Goal: Task Accomplishment & Management: Manage account settings

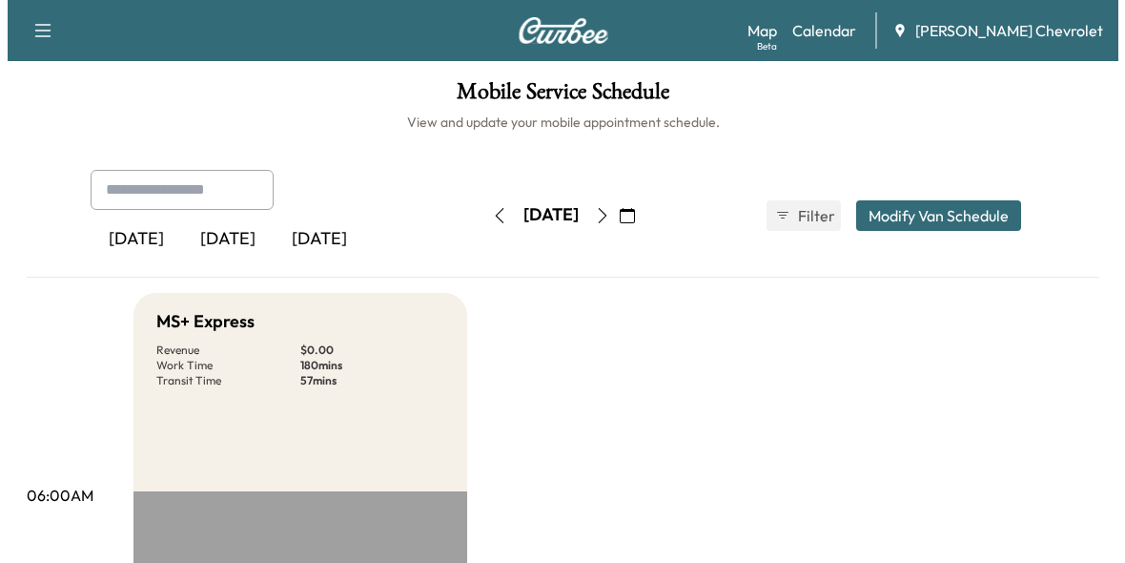
scroll to position [668, 0]
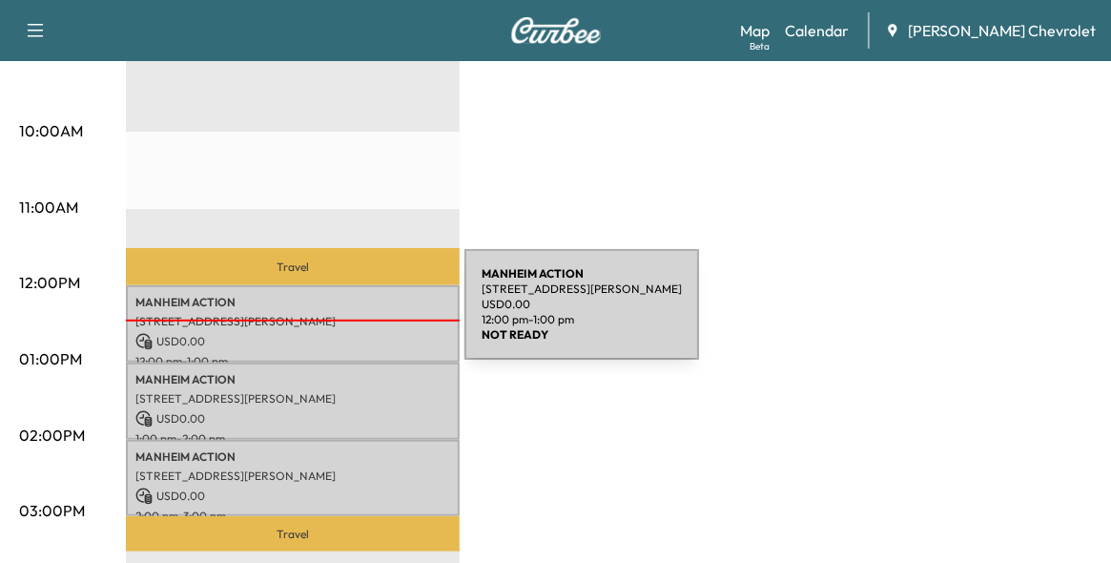
click at [321, 316] on p "[STREET_ADDRESS][PERSON_NAME]" at bounding box center [292, 321] width 315 height 15
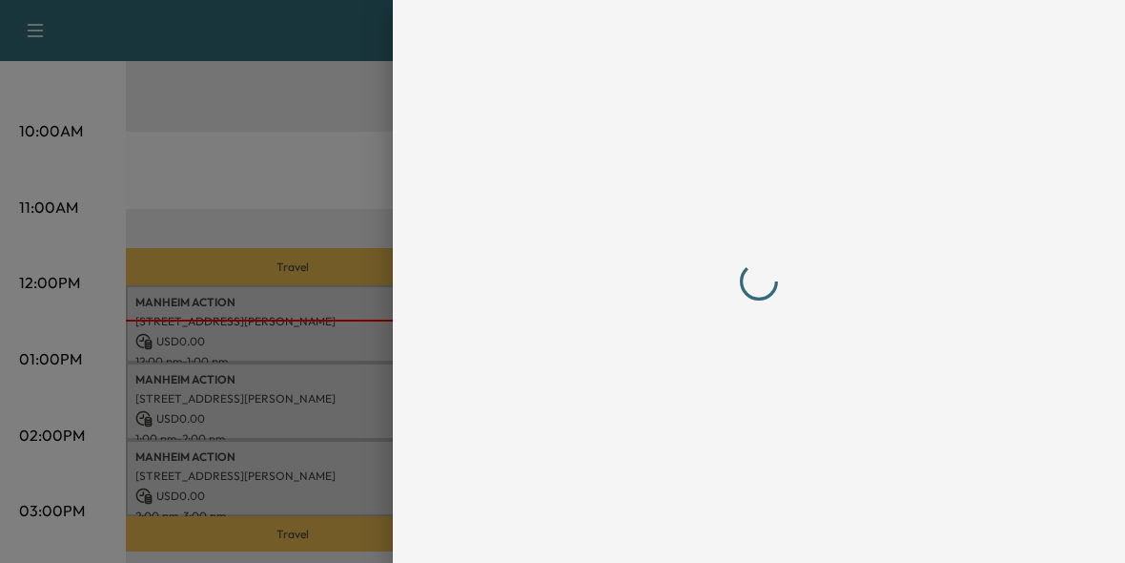
click at [321, 316] on div at bounding box center [562, 281] width 1125 height 563
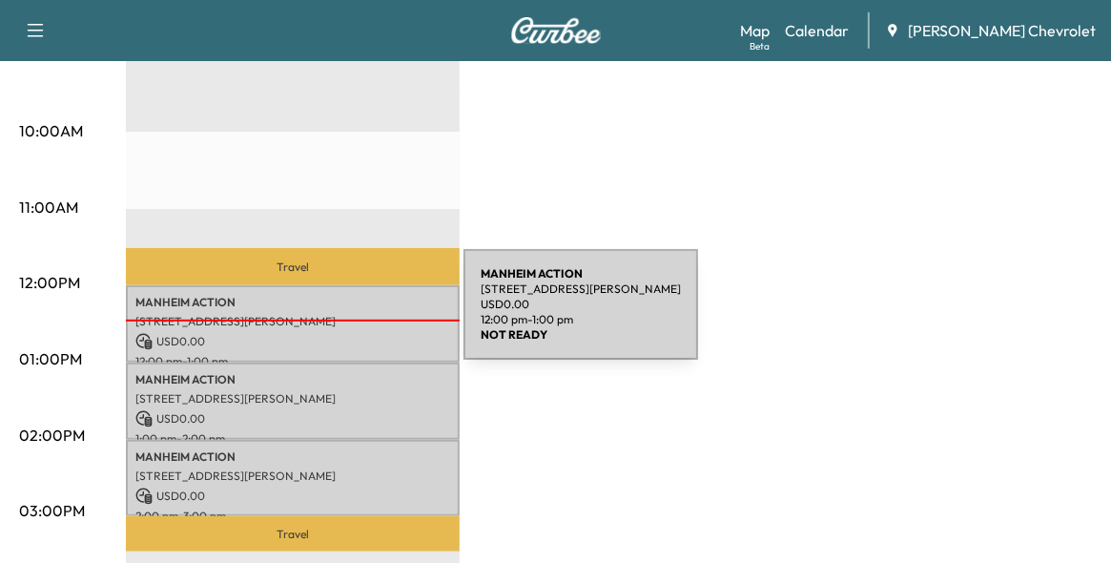
click at [320, 316] on p "[STREET_ADDRESS][PERSON_NAME]" at bounding box center [292, 321] width 315 height 15
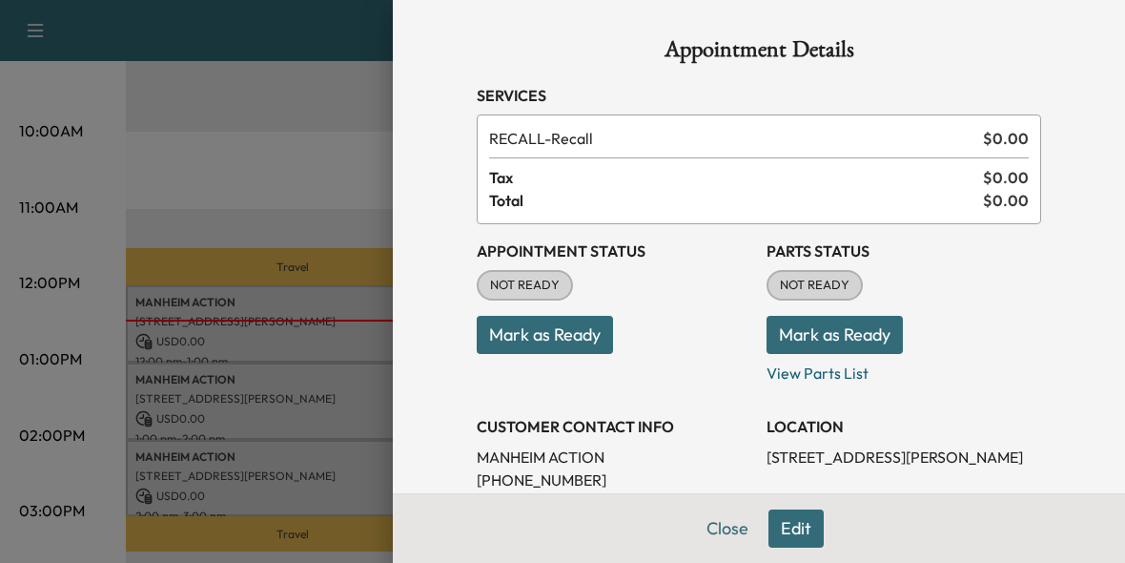
click at [549, 327] on button "Mark as Ready" at bounding box center [545, 335] width 136 height 38
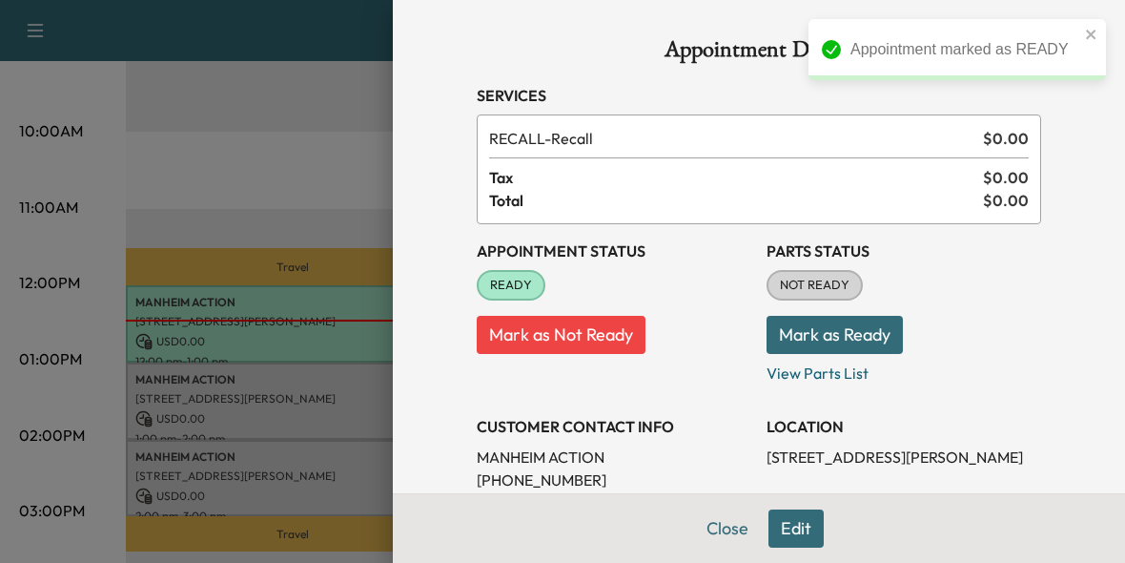
click at [830, 342] on button "Mark as Ready" at bounding box center [835, 335] width 136 height 38
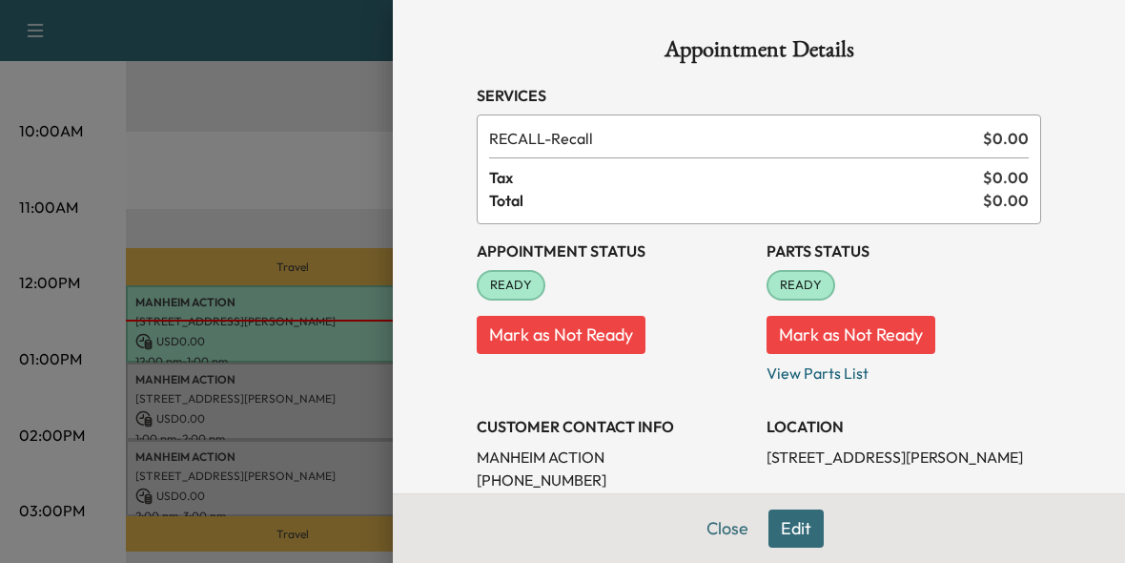
click at [243, 152] on div at bounding box center [562, 281] width 1125 height 563
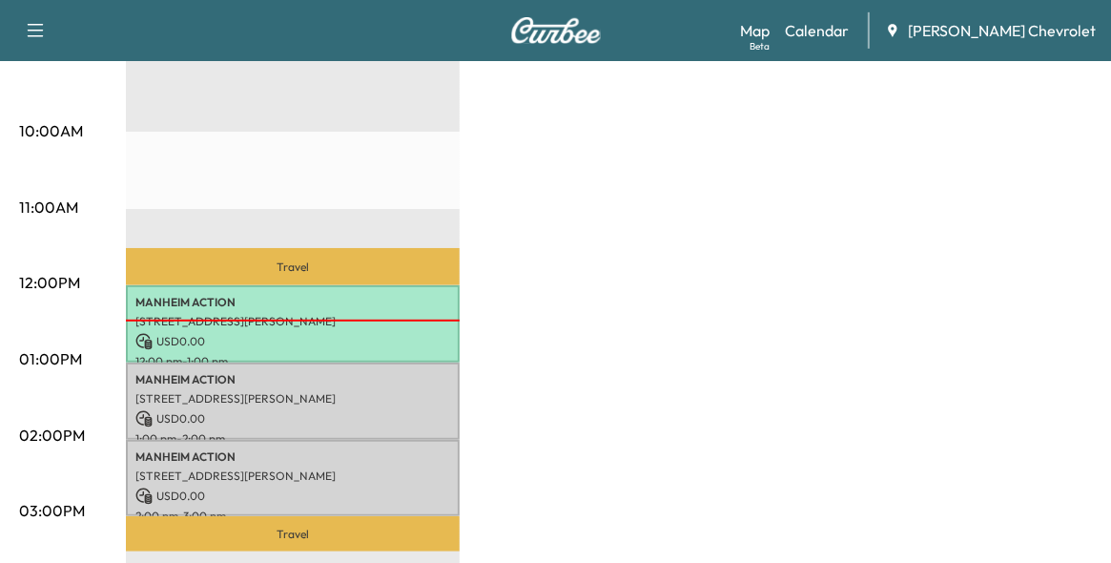
click at [320, 319] on div at bounding box center [293, 320] width 334 height 2
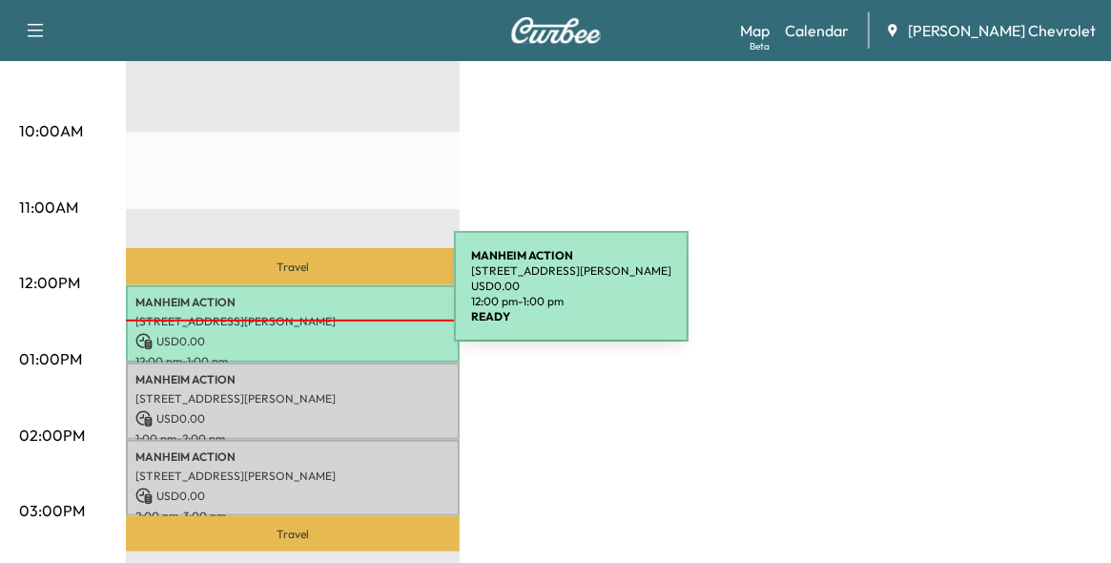
click at [311, 298] on p "MANHEIM ACTION" at bounding box center [292, 302] width 315 height 15
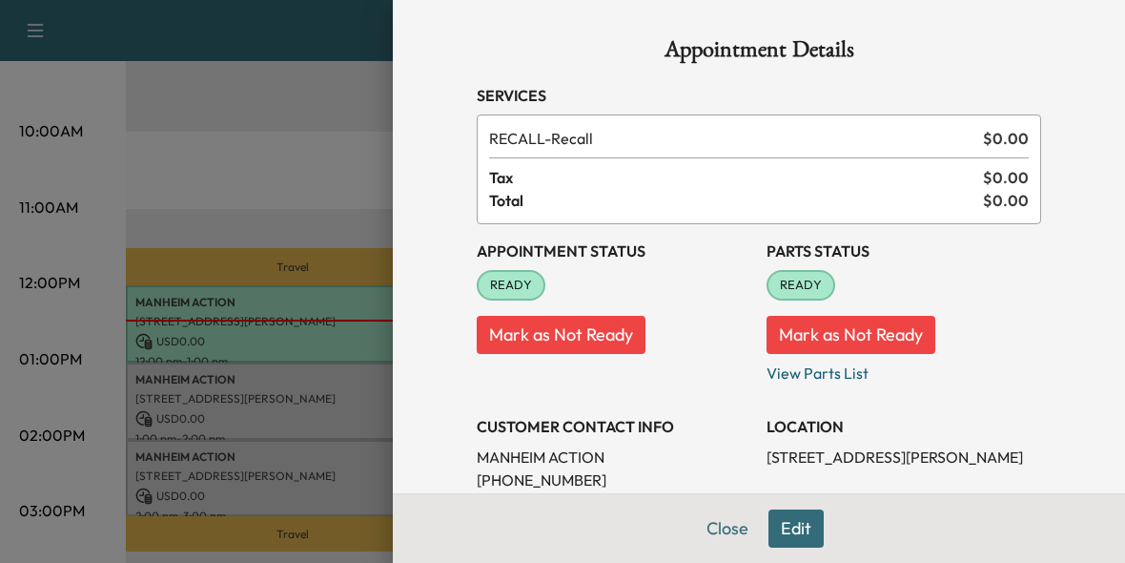
click at [785, 521] on button "Edit" at bounding box center [796, 528] width 55 height 38
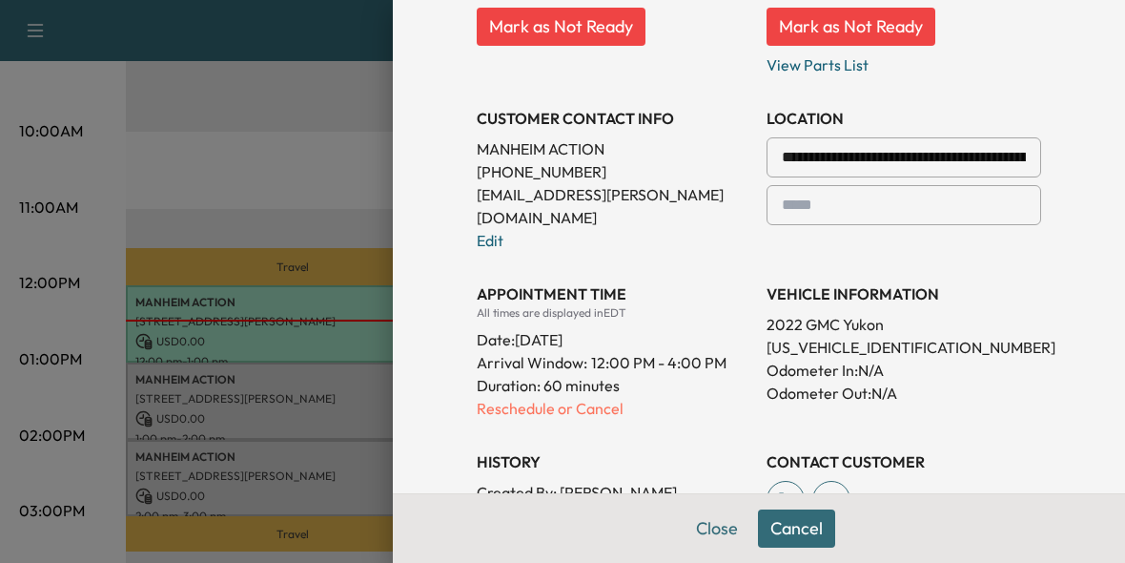
scroll to position [381, 0]
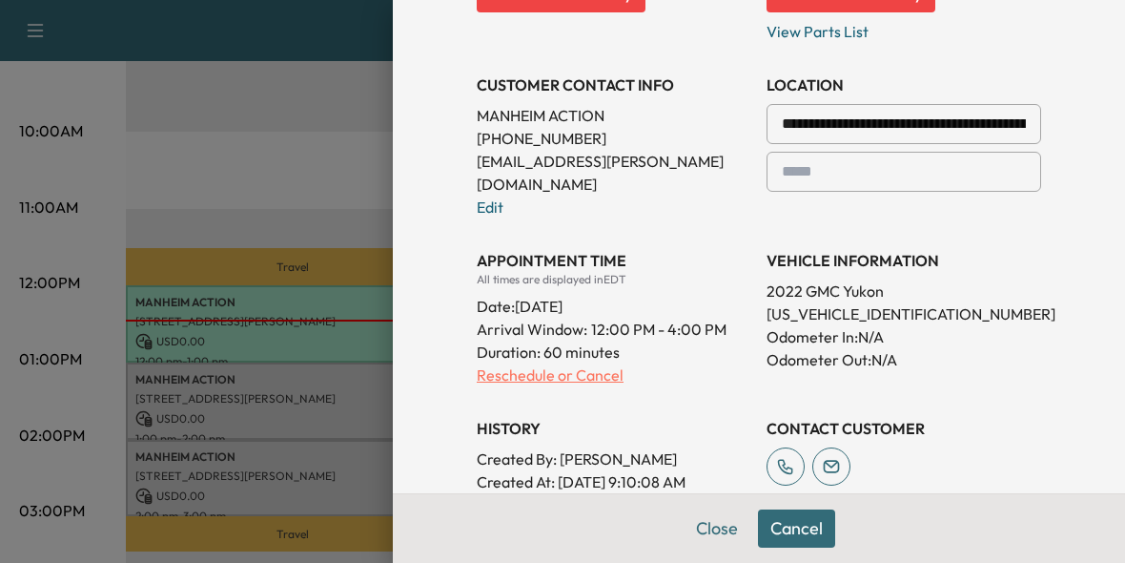
click at [524, 363] on p "Reschedule or Cancel" at bounding box center [614, 374] width 275 height 23
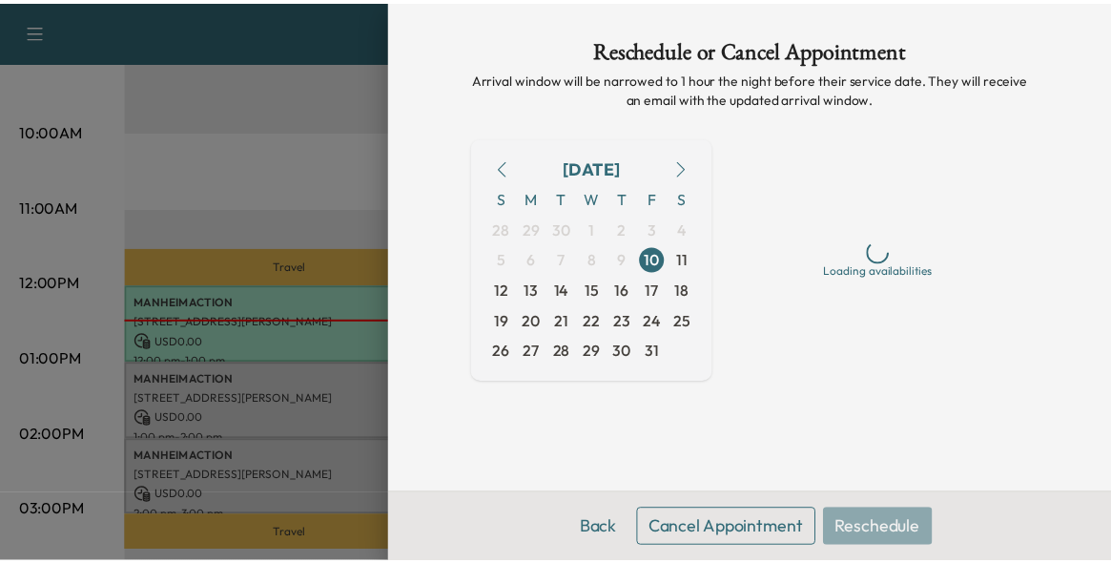
scroll to position [0, 0]
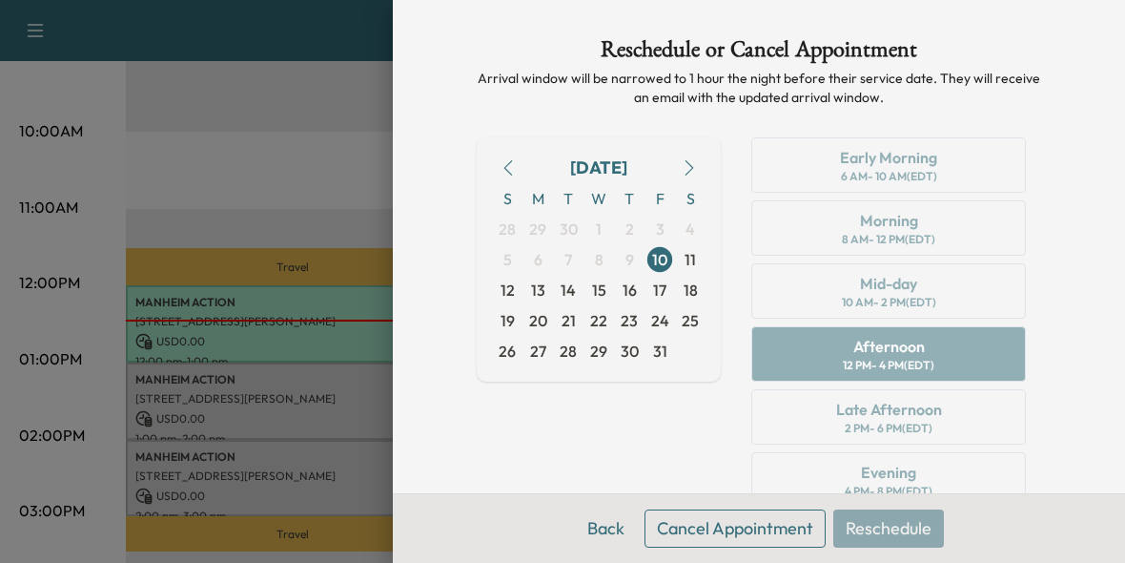
click at [880, 414] on div "Early Morning 6 AM - 10 AM (EDT) Morning 8 AM - 12 PM (EDT) Mid-day 10 AM - 2 P…" at bounding box center [888, 357] width 305 height 441
click at [652, 261] on span "10" at bounding box center [659, 259] width 15 height 23
click at [893, 361] on div "Early Morning 6 AM - 10 AM (EDT) Morning 8 AM - 12 PM (EDT) Mid-day 10 AM - 2 P…" at bounding box center [888, 357] width 305 height 441
click at [884, 413] on div "Early Morning 6 AM - 10 AM (EDT) Morning 8 AM - 12 PM (EDT) Mid-day 10 AM - 2 P…" at bounding box center [888, 357] width 305 height 441
click at [886, 466] on div "Early Morning 6 AM - 10 AM (EDT) Morning 8 AM - 12 PM (EDT) Mid-day 10 AM - 2 P…" at bounding box center [888, 357] width 305 height 441
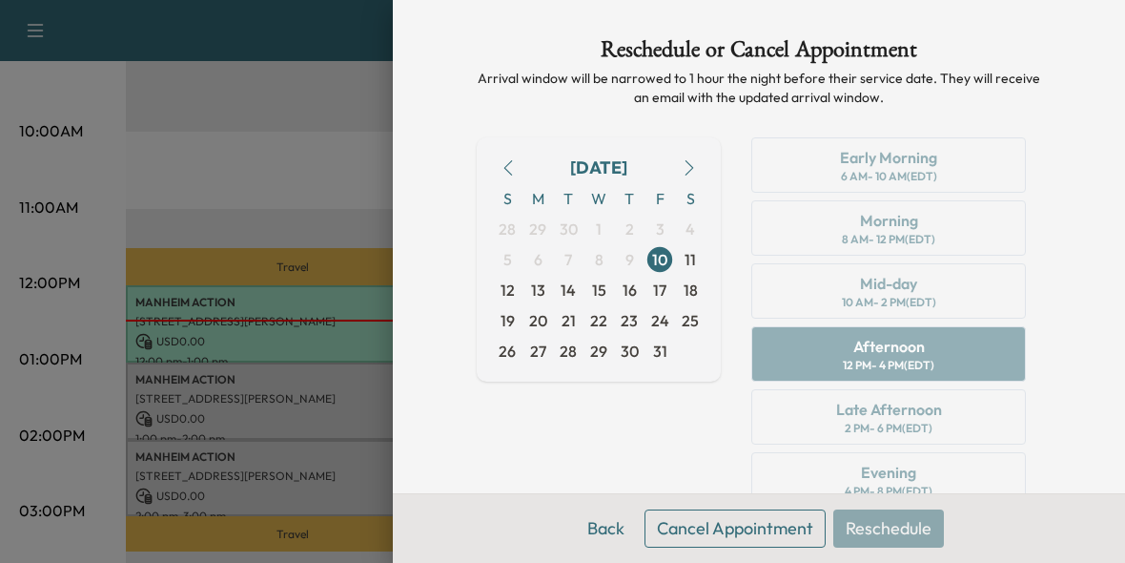
click at [1061, 120] on div "Reschedule or Cancel Appointment Arrival window will be narrowed to 1 hour the …" at bounding box center [759, 281] width 732 height 563
click at [600, 528] on button "Back" at bounding box center [606, 528] width 62 height 38
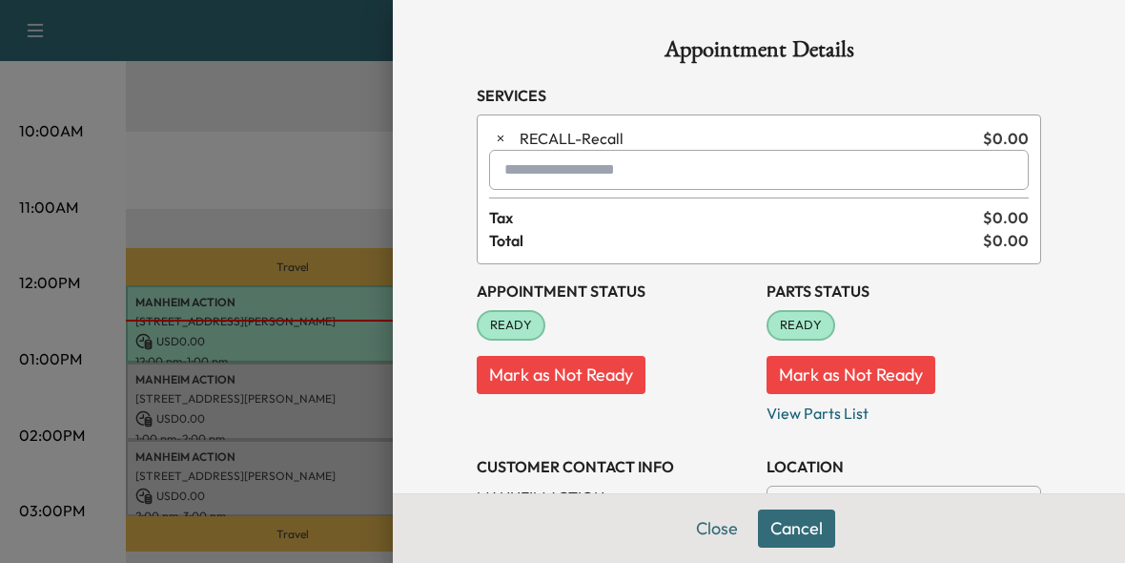
click at [311, 113] on div at bounding box center [562, 281] width 1125 height 563
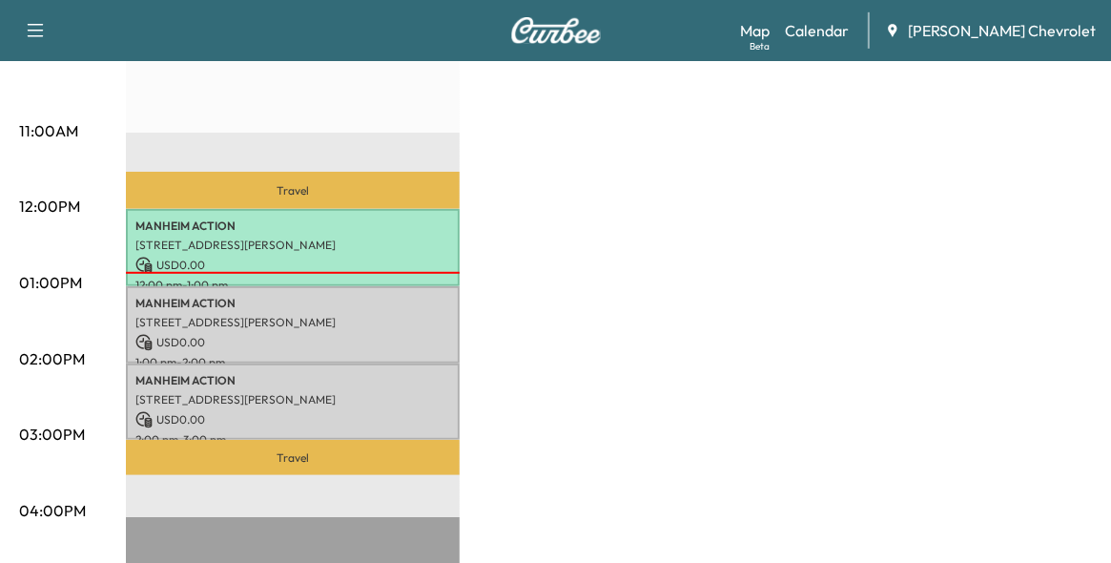
scroll to position [763, 0]
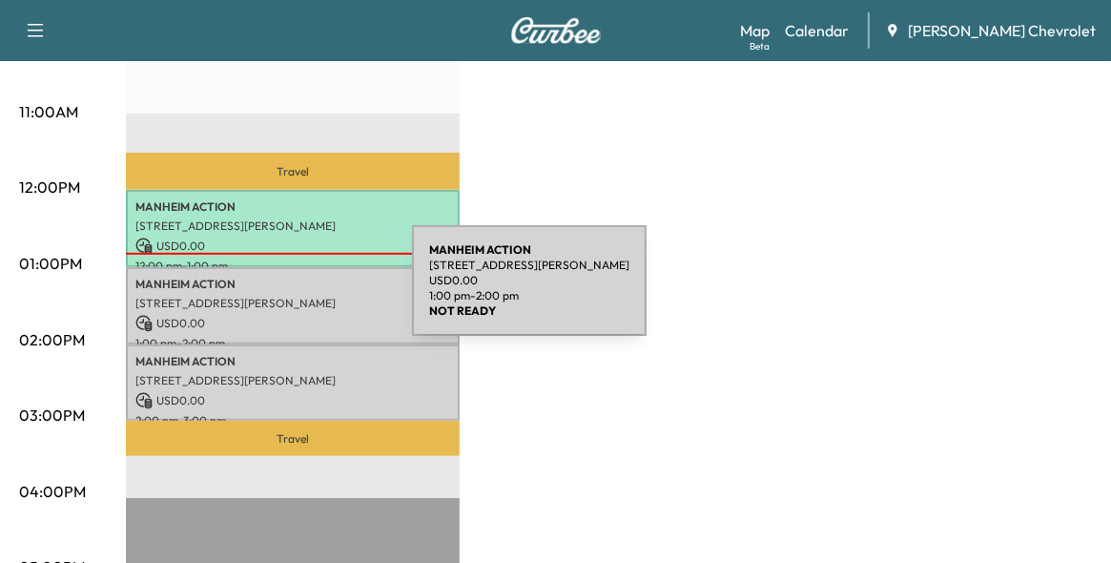
click at [269, 296] on p "[STREET_ADDRESS][PERSON_NAME]" at bounding box center [292, 303] width 315 height 15
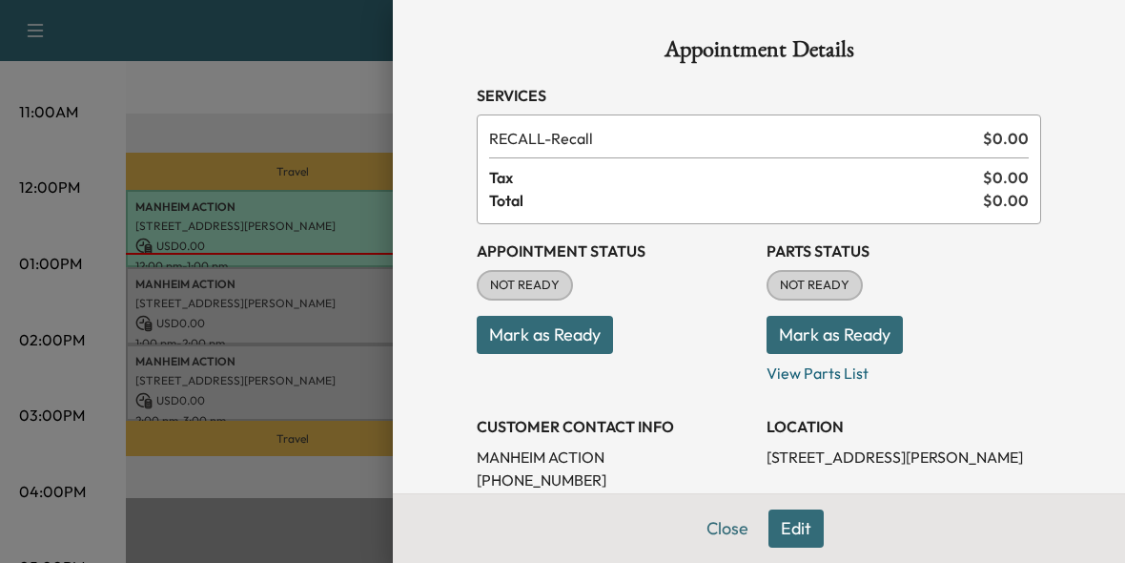
click at [537, 336] on button "Mark as Ready" at bounding box center [545, 335] width 136 height 38
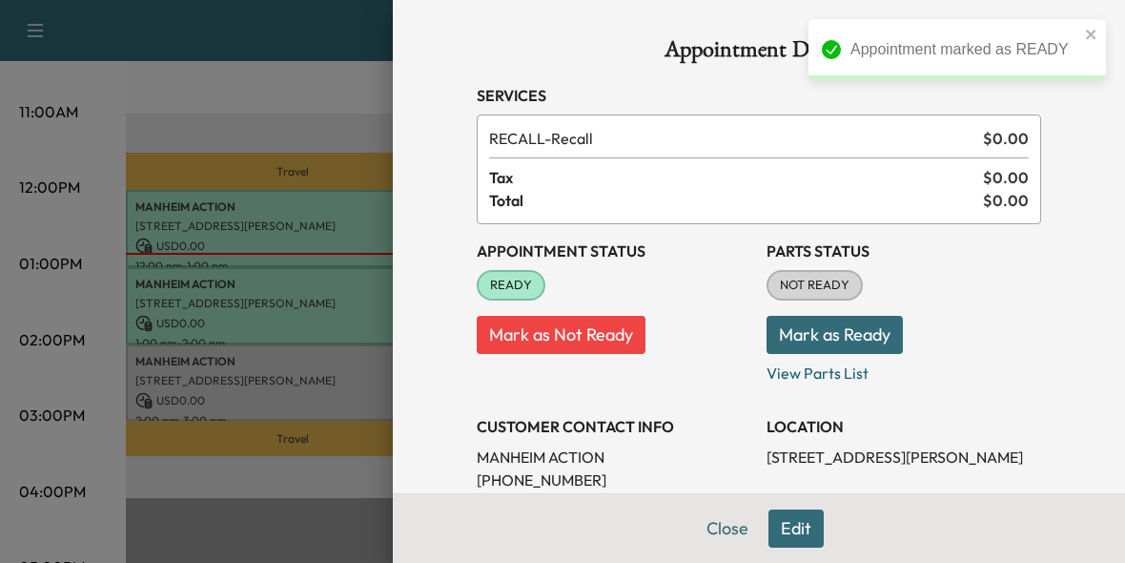
click at [827, 339] on button "Mark as Ready" at bounding box center [835, 335] width 136 height 38
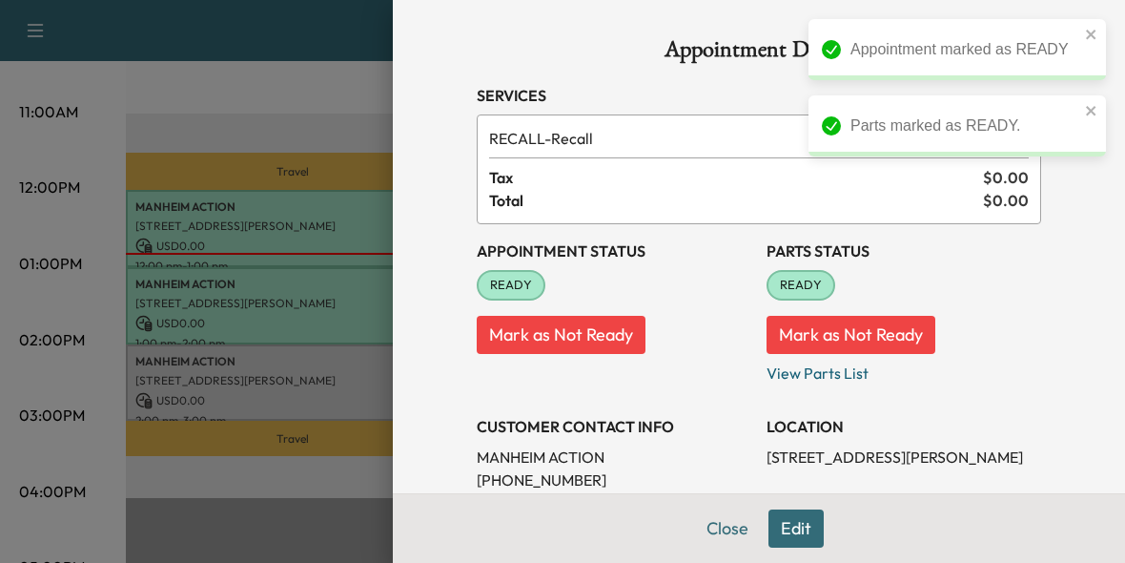
click at [206, 375] on div at bounding box center [562, 281] width 1125 height 563
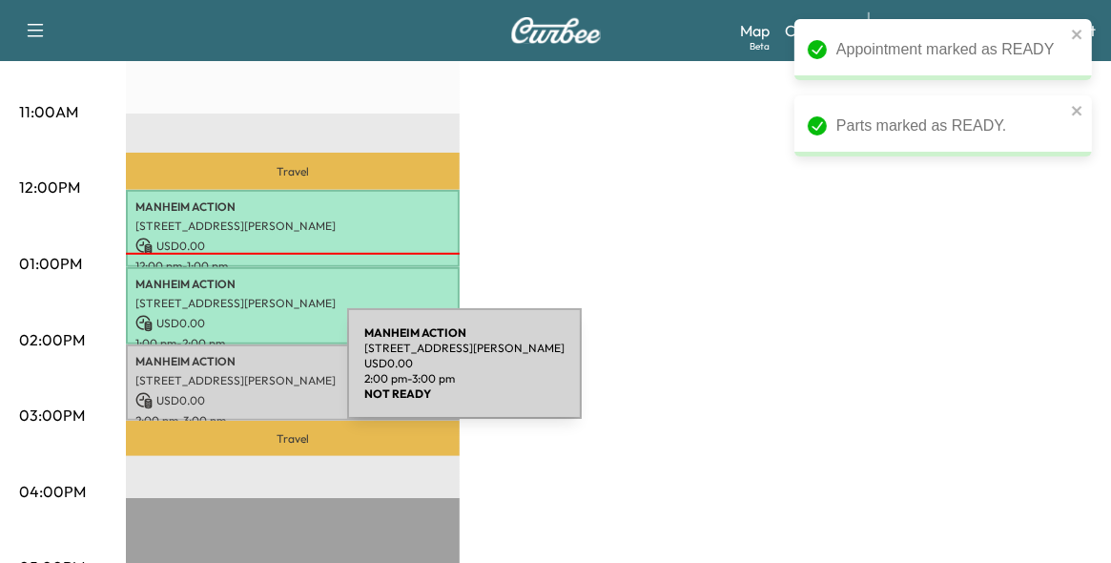
click at [204, 375] on p "[STREET_ADDRESS][PERSON_NAME]" at bounding box center [292, 380] width 315 height 15
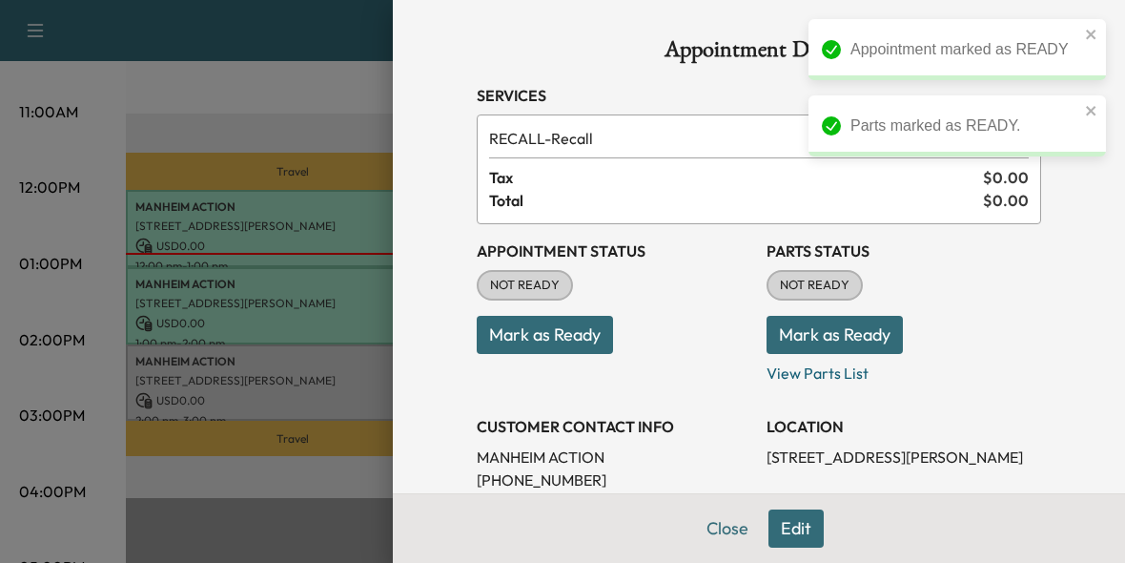
drag, startPoint x: 537, startPoint y: 335, endPoint x: 568, endPoint y: 348, distance: 34.2
click at [538, 335] on button "Mark as Ready" at bounding box center [545, 335] width 136 height 38
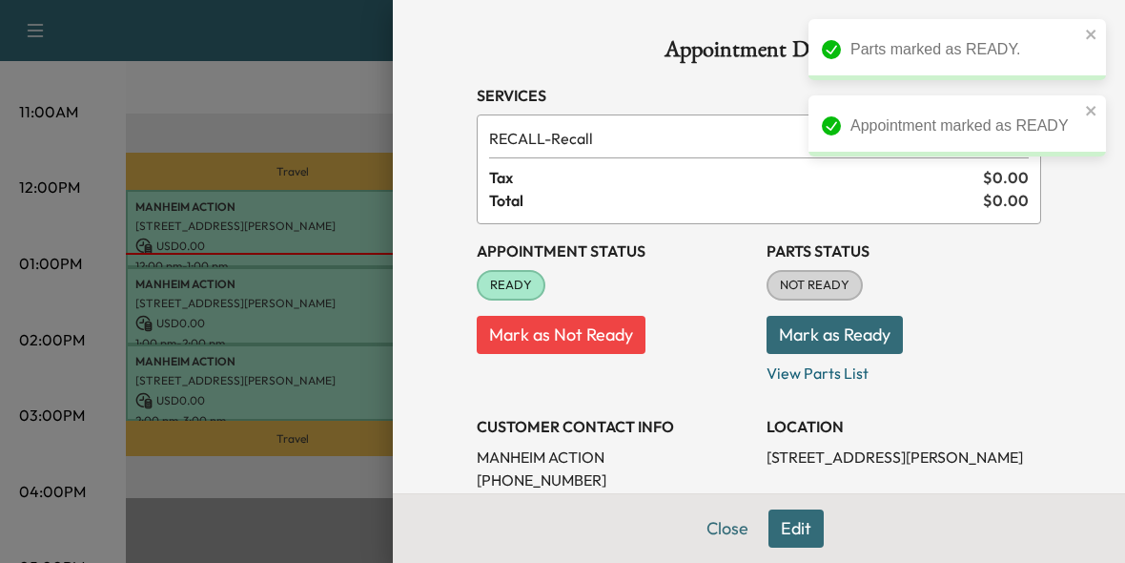
click at [850, 340] on button "Mark as Ready" at bounding box center [835, 335] width 136 height 38
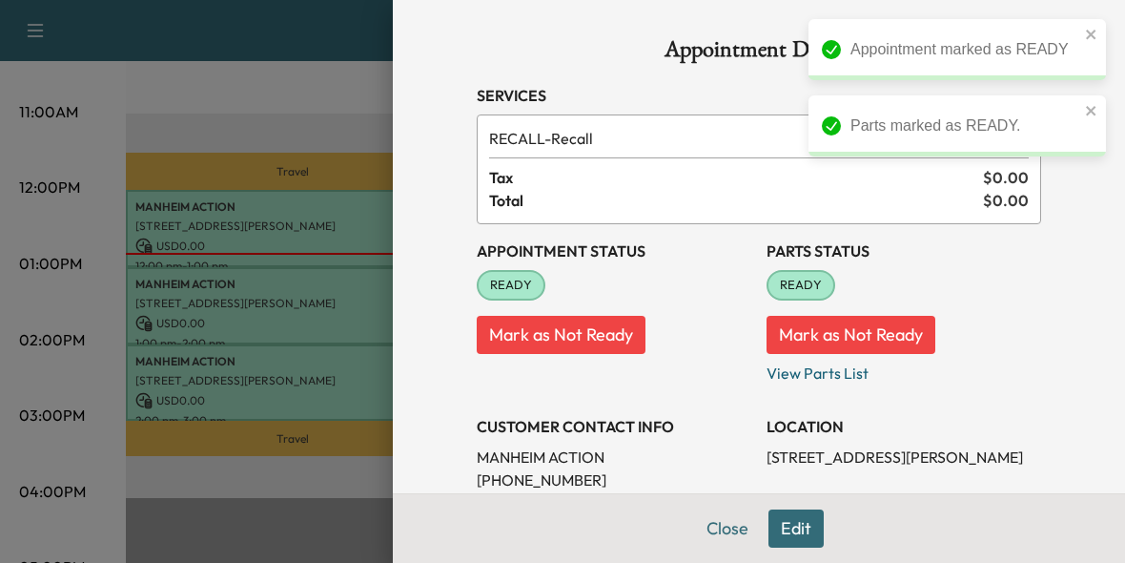
click at [277, 377] on div at bounding box center [562, 281] width 1125 height 563
